Goal: Information Seeking & Learning: Learn about a topic

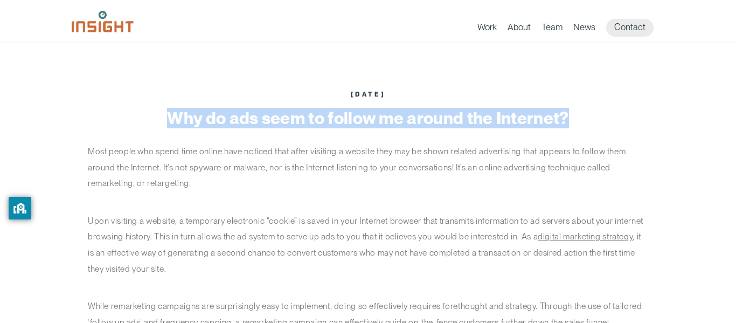
drag, startPoint x: 567, startPoint y: 116, endPoint x: 171, endPoint y: 109, distance: 395.2
click at [171, 109] on h1 "Why do ads seem to follow me around the Internet?" at bounding box center [368, 118] width 561 height 18
copy h1 "Why do ads seem to follow me around the Internet?"
click at [545, 93] on div "[DATE]" at bounding box center [368, 95] width 561 height 8
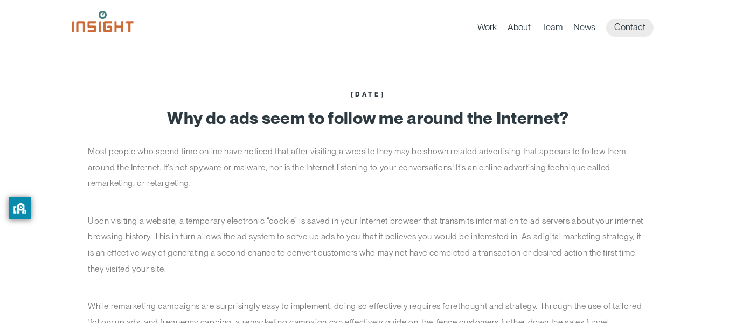
click at [428, 31] on div "Work About Branding Creative Services Digital & Social Media Media Production W…" at bounding box center [368, 24] width 593 height 26
